Goal: Check status: Check status

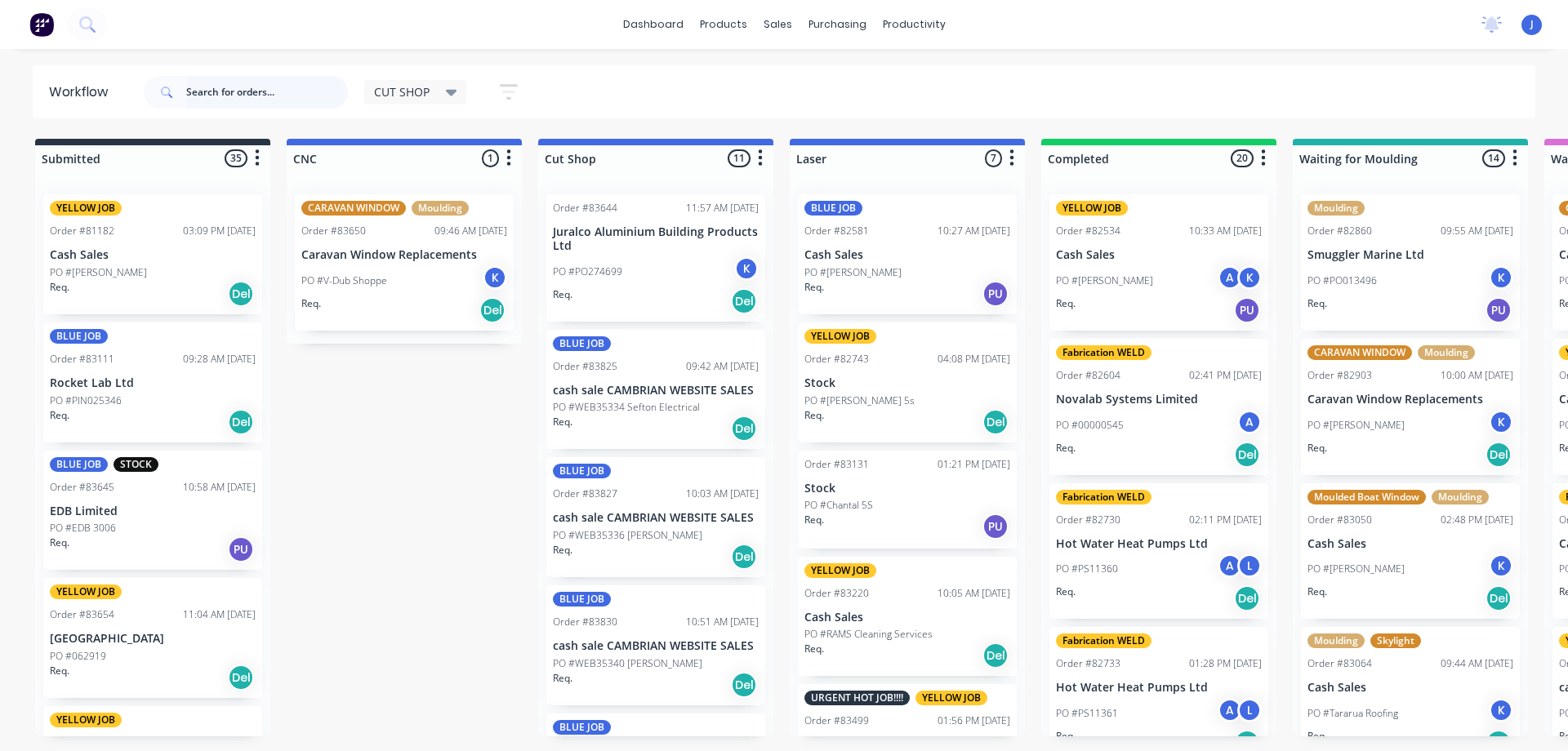
click at [245, 82] on input "text" at bounding box center [267, 93] width 162 height 33
click at [246, 89] on input "text" at bounding box center [267, 93] width 162 height 33
click at [204, 98] on input "text" at bounding box center [267, 93] width 162 height 33
click at [209, 96] on input "8" at bounding box center [267, 93] width 162 height 33
click at [164, 297] on div "YELLOW JOB Order #81182 03:09 PM [DATE] Cash Sales PO #[PERSON_NAME] Req. Del B…" at bounding box center [152, 458] width 235 height 555
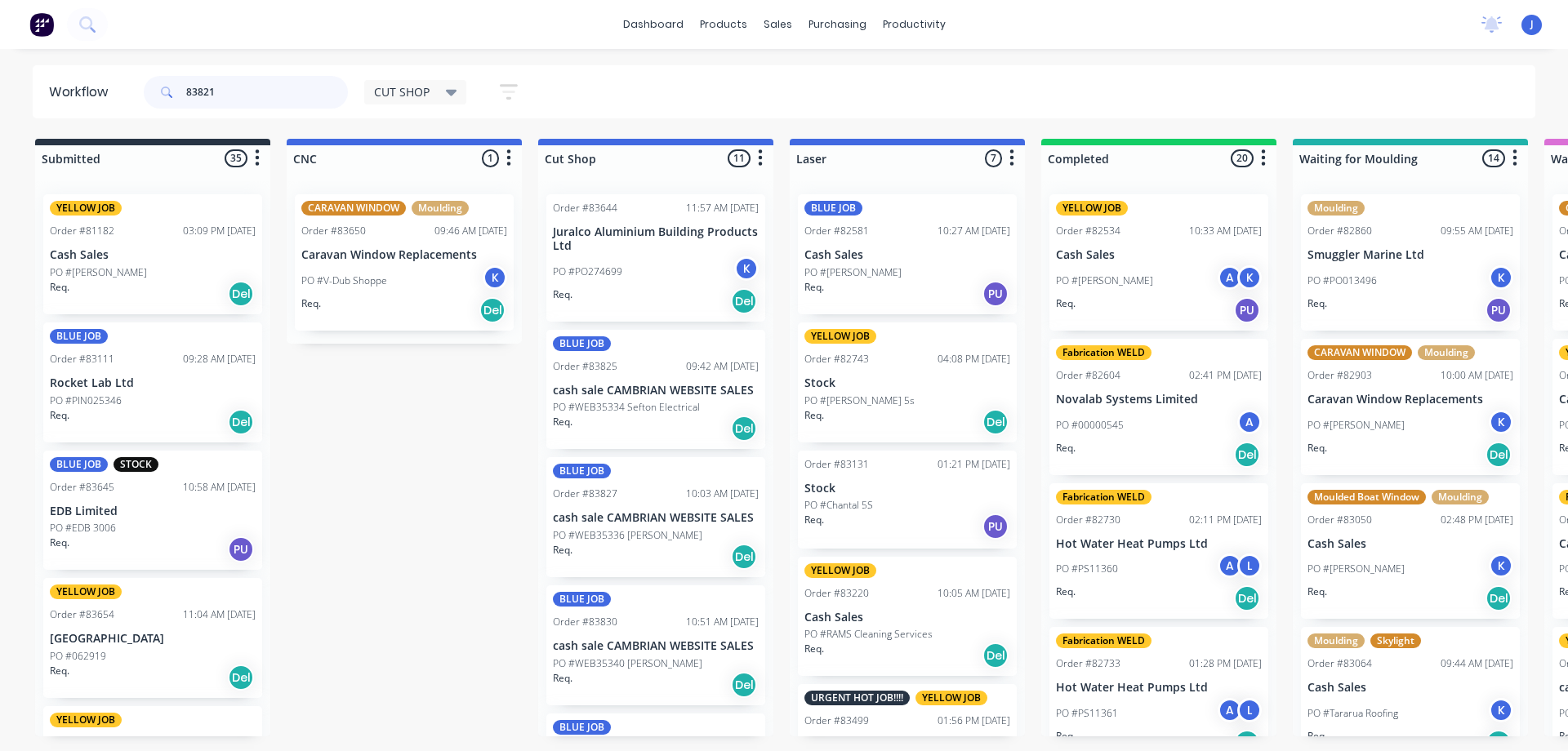
click at [249, 99] on input "83821" at bounding box center [267, 93] width 162 height 33
type input "8"
type input "83821"
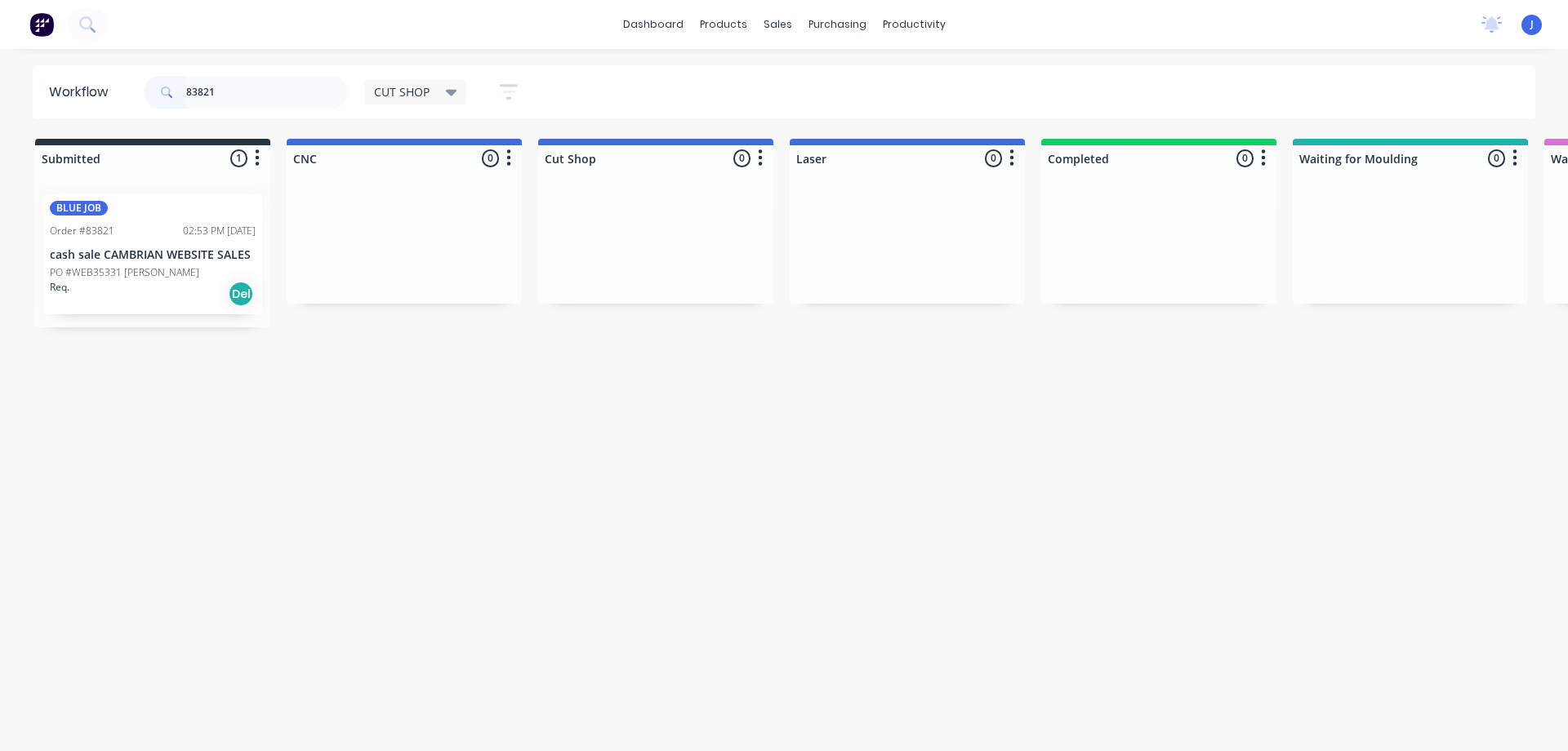
click at [192, 254] on p "cash sale CAMBRIAN WEBSITE SALES" at bounding box center [152, 254] width 206 height 14
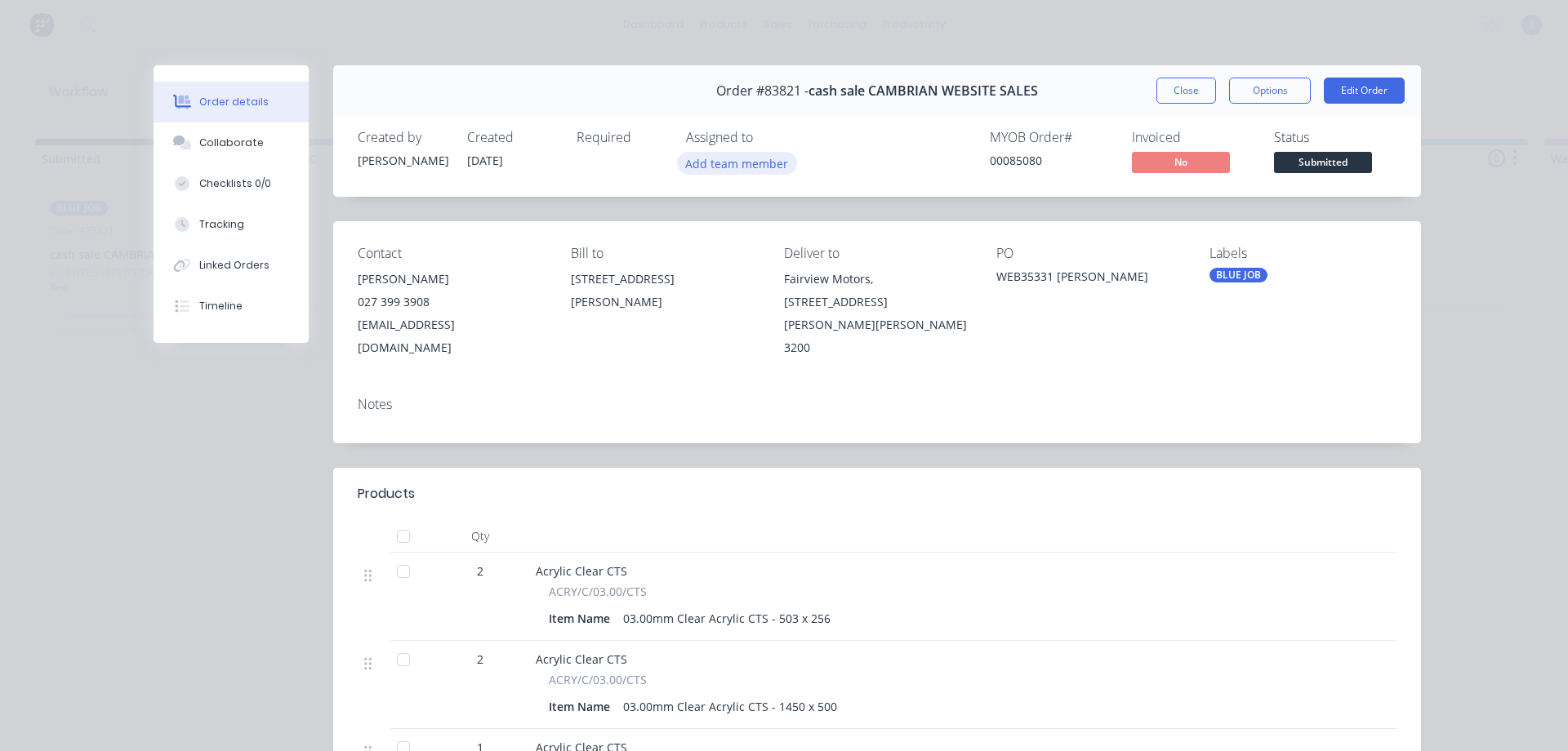
click at [705, 170] on button "Add team member" at bounding box center [737, 163] width 120 height 22
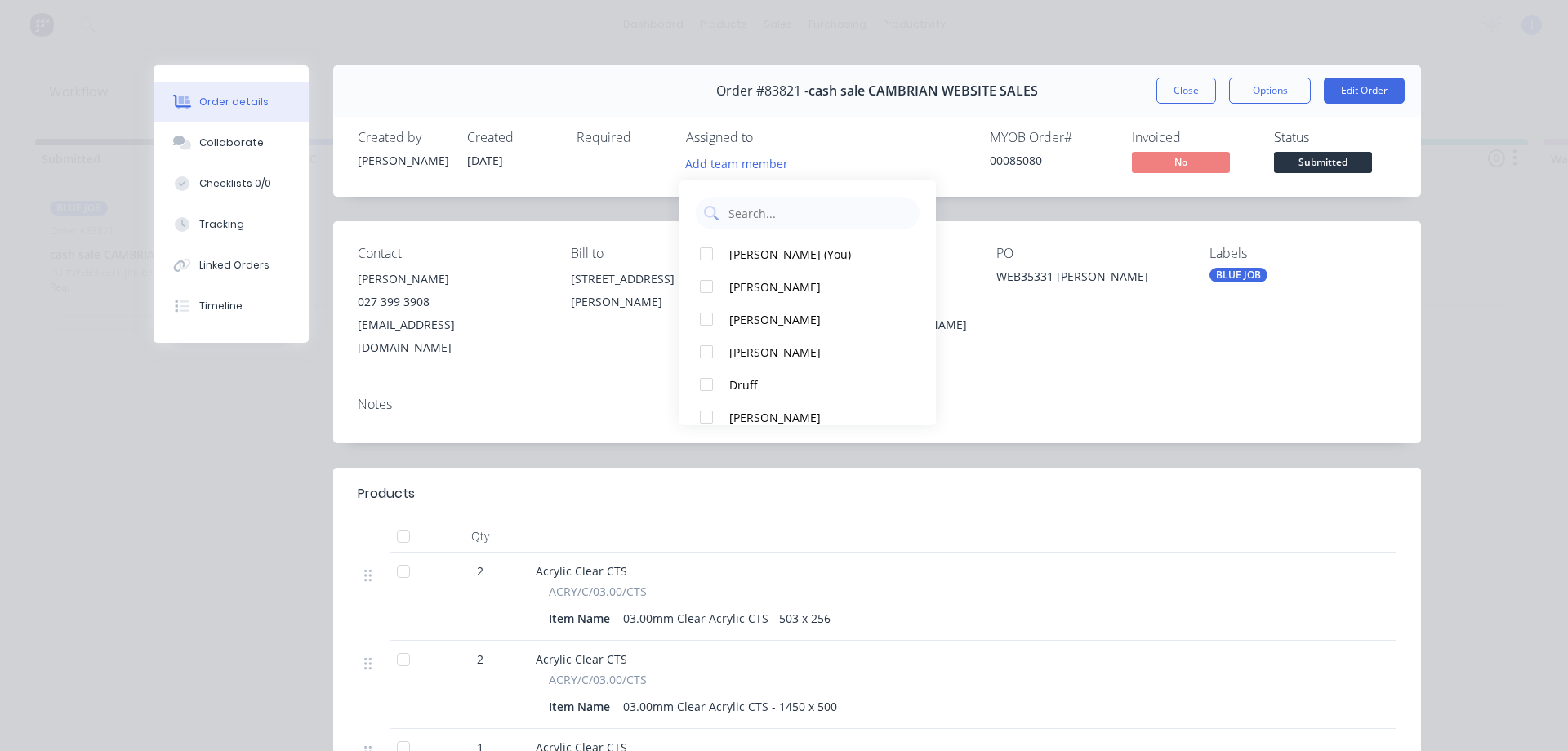
drag, startPoint x: 751, startPoint y: 261, endPoint x: 1175, endPoint y: 104, distance: 452.1
click at [756, 256] on div "[PERSON_NAME] (You)" at bounding box center [816, 254] width 173 height 17
click at [1184, 99] on button "Close" at bounding box center [1186, 90] width 60 height 26
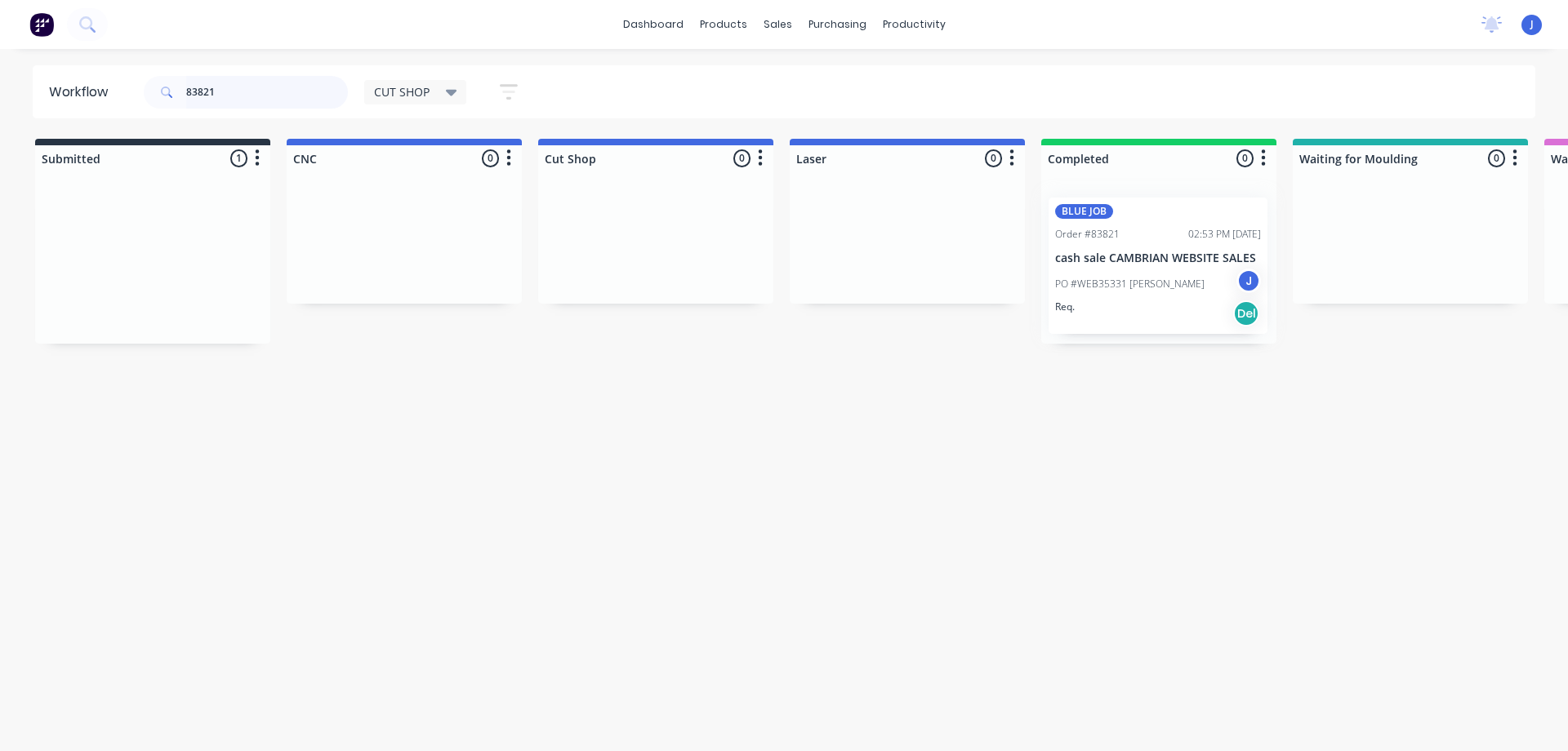
drag, startPoint x: 111, startPoint y: 291, endPoint x: 1124, endPoint y: 286, distance: 1013.0
